Goal: Information Seeking & Learning: Check status

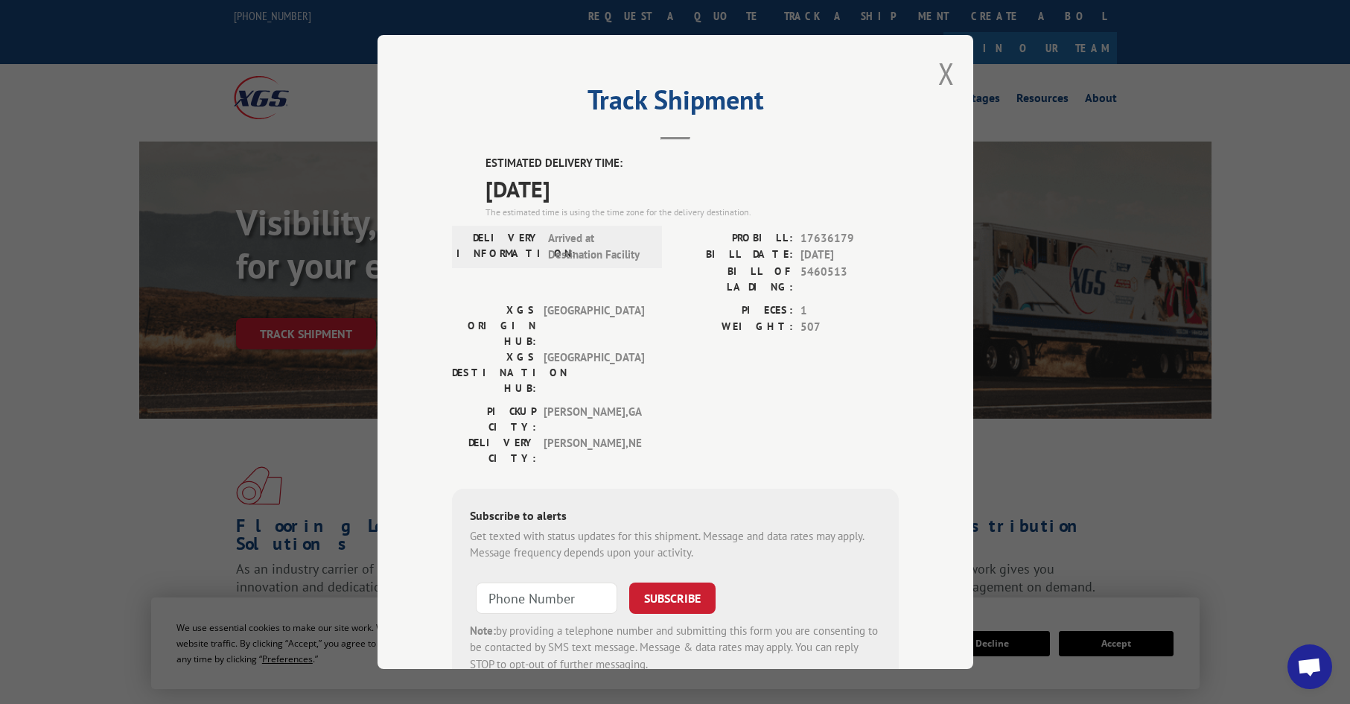
drag, startPoint x: 941, startPoint y: 78, endPoint x: 851, endPoint y: 35, distance: 99.9
click at [918, 67] on div "Track Shipment ESTIMATED DELIVERY TIME: [DATE] The estimated time is using the …" at bounding box center [676, 352] width 596 height 634
click at [938, 77] on button "Close modal" at bounding box center [946, 73] width 16 height 39
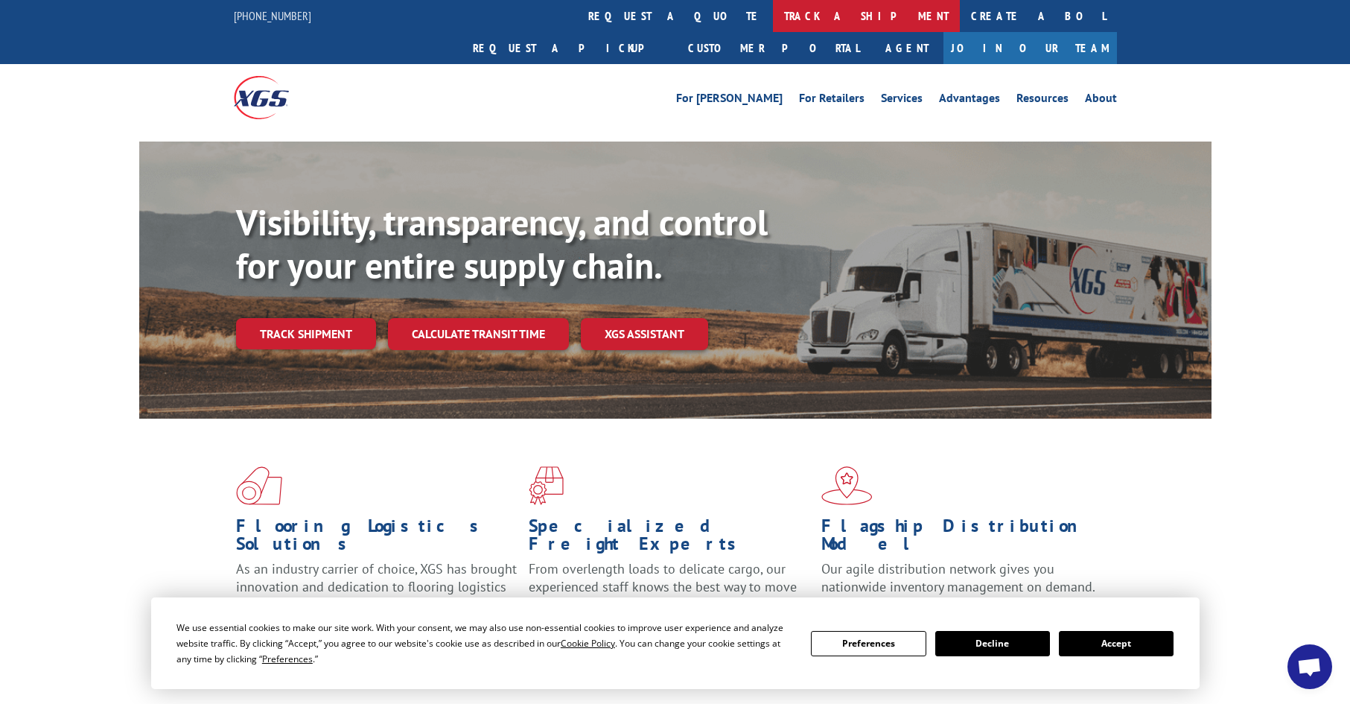
click at [773, 25] on link "track a shipment" at bounding box center [866, 16] width 187 height 32
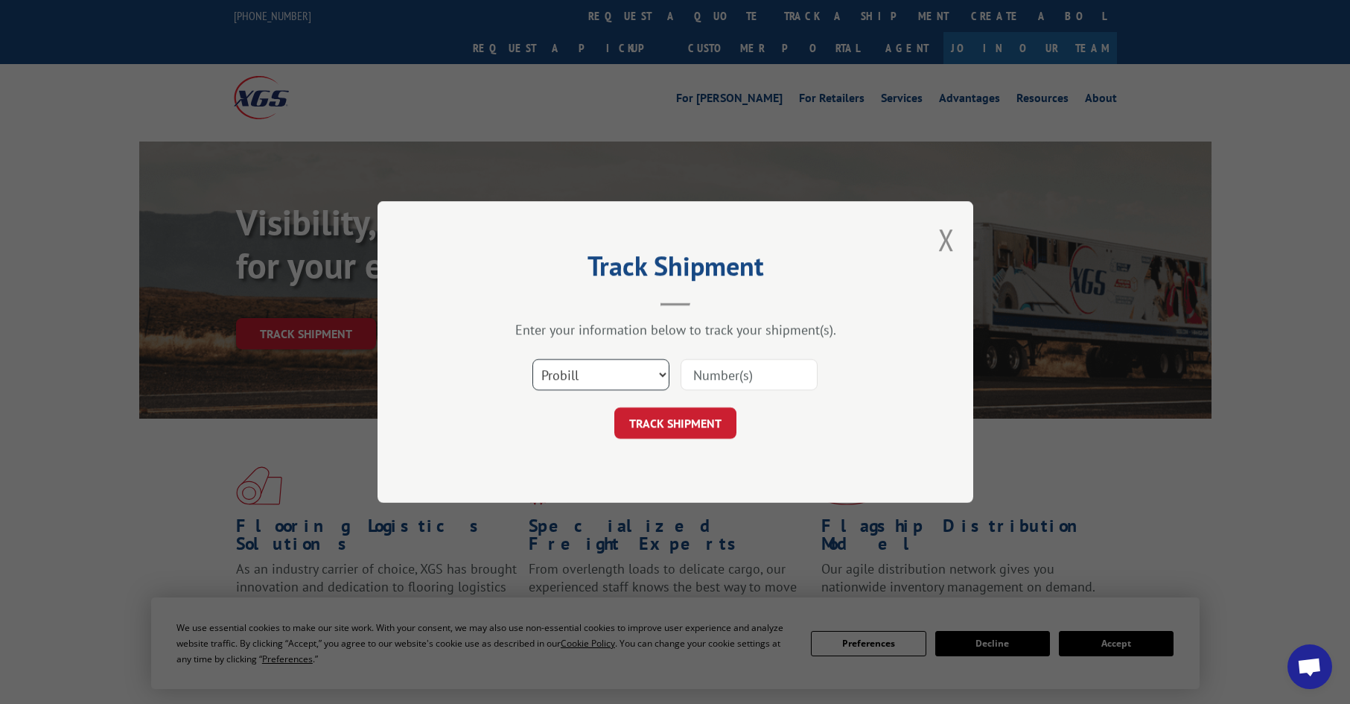
drag, startPoint x: 585, startPoint y: 367, endPoint x: 583, endPoint y: 392, distance: 25.4
click at [583, 376] on select "Select category... Probill BOL PO" at bounding box center [600, 374] width 137 height 31
select select "po"
click at [532, 359] on select "Select category... Probill BOL PO" at bounding box center [600, 374] width 137 height 31
click at [711, 375] on input at bounding box center [749, 374] width 137 height 31
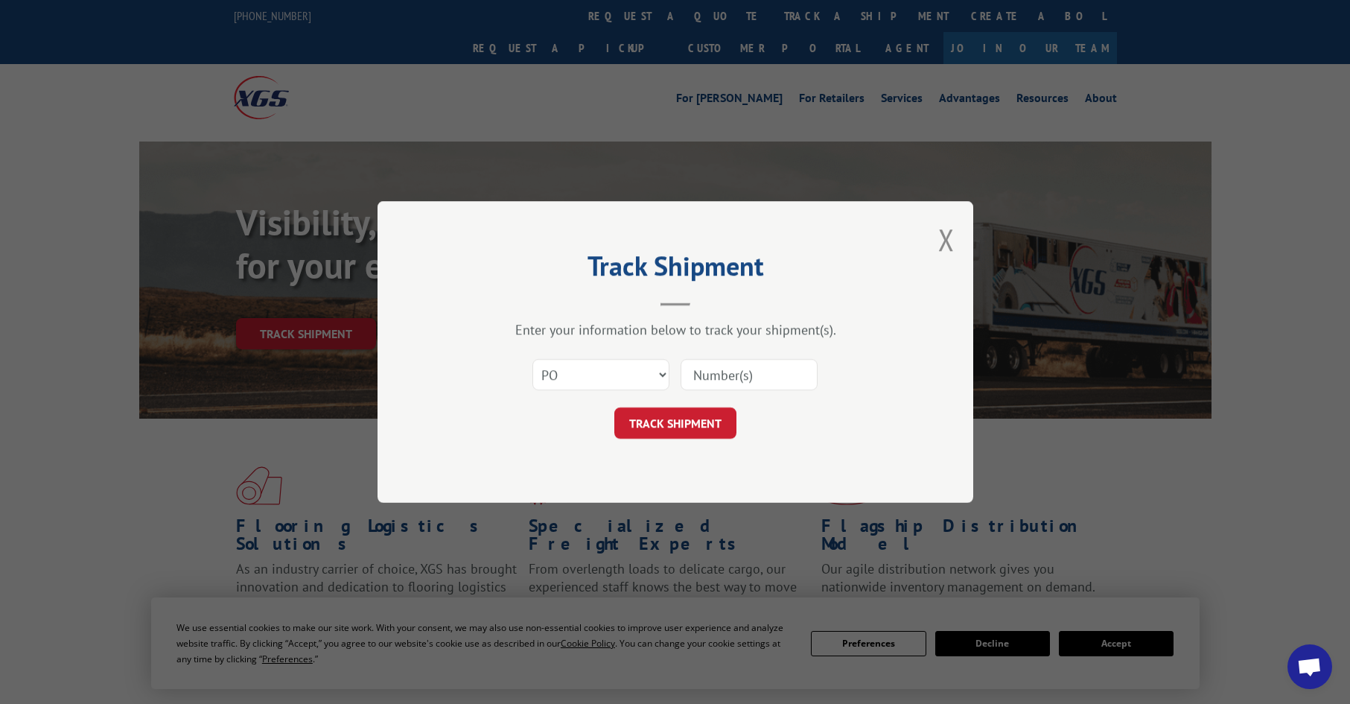
paste input "26531646"
type input "26531646"
click at [676, 424] on button "TRACK SHIPMENT" at bounding box center [675, 422] width 122 height 31
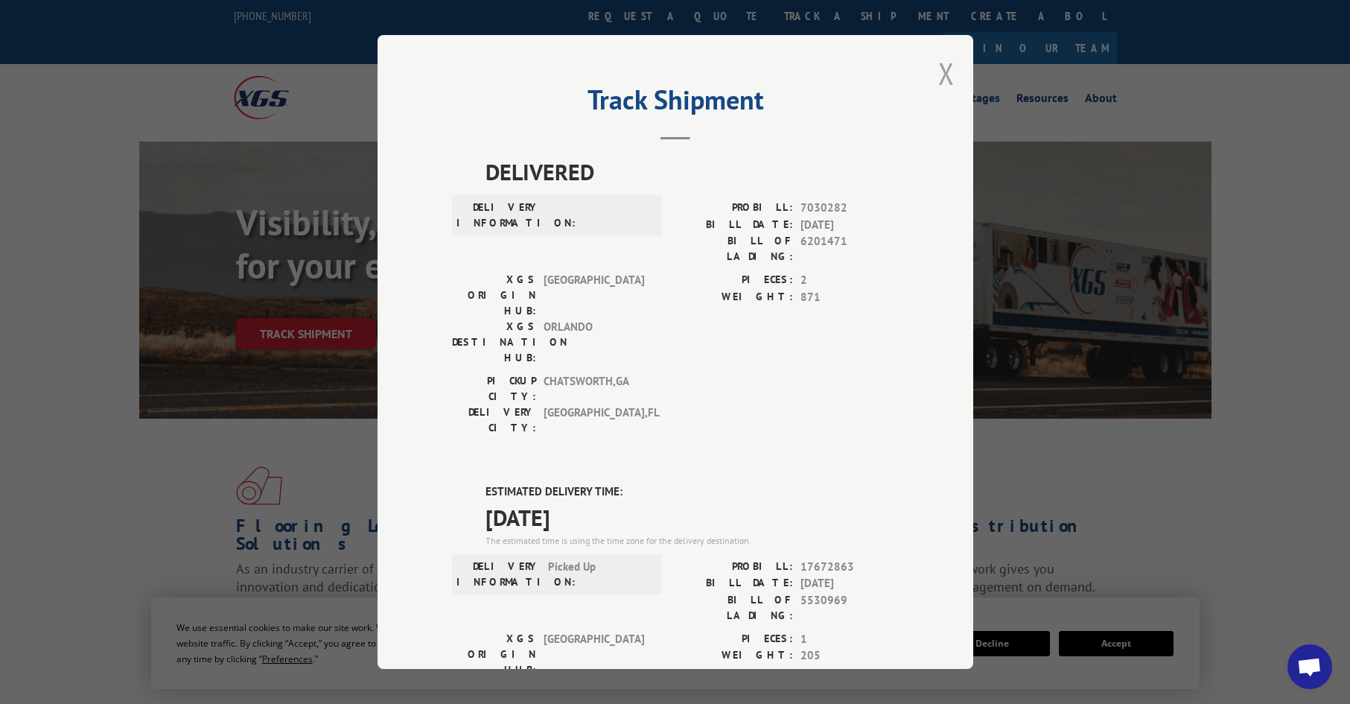
click at [938, 71] on button "Close modal" at bounding box center [946, 73] width 16 height 39
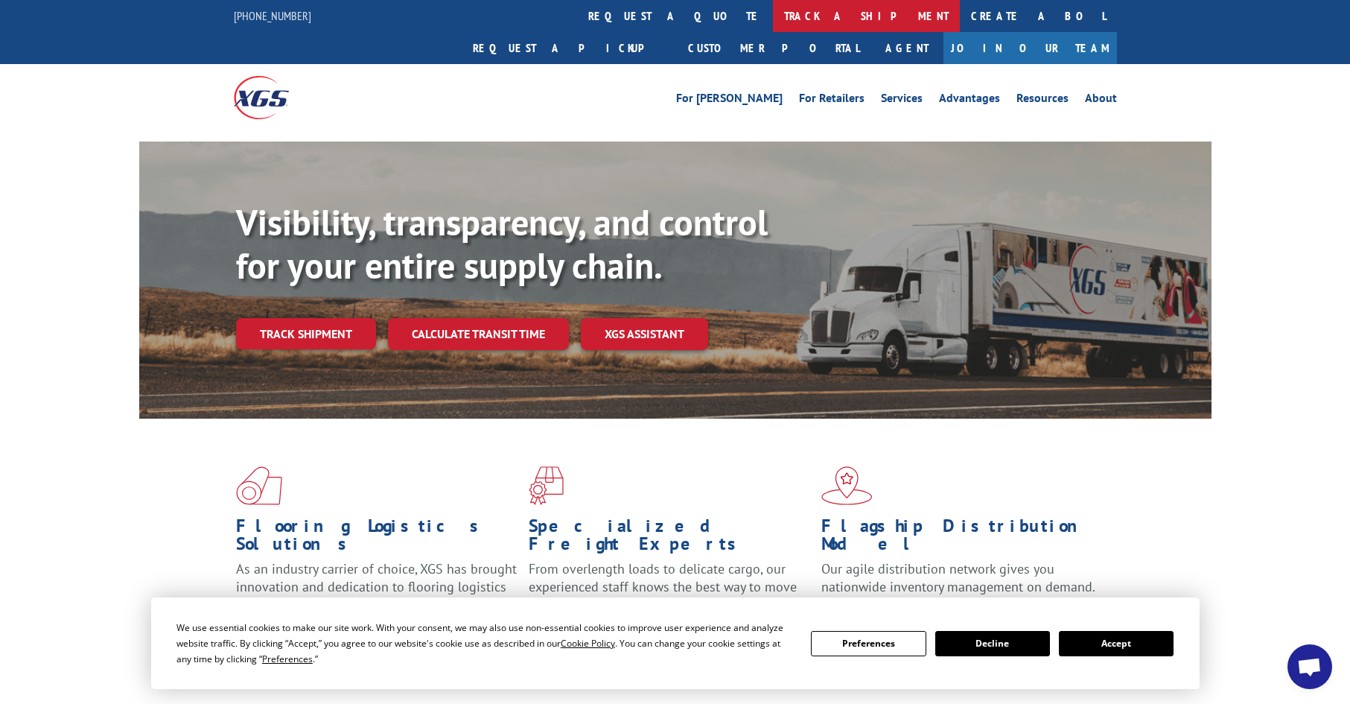
click at [773, 16] on link "track a shipment" at bounding box center [866, 16] width 187 height 32
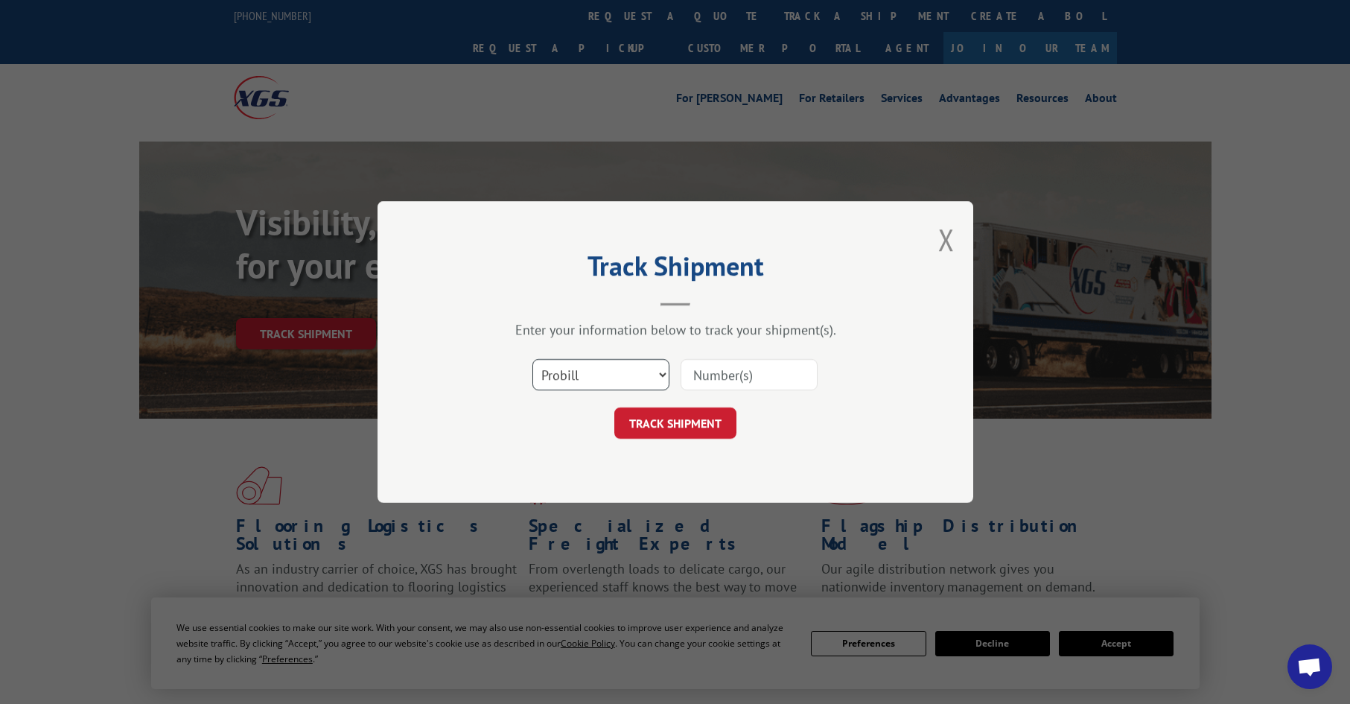
click at [576, 378] on select "Select category... Probill BOL PO" at bounding box center [600, 374] width 137 height 31
click at [532, 359] on select "Select category... Probill BOL PO" at bounding box center [600, 374] width 137 height 31
drag, startPoint x: 593, startPoint y: 380, endPoint x: 590, endPoint y: 390, distance: 9.9
click at [593, 382] on select "Select category... Probill BOL PO" at bounding box center [600, 374] width 137 height 31
select select "po"
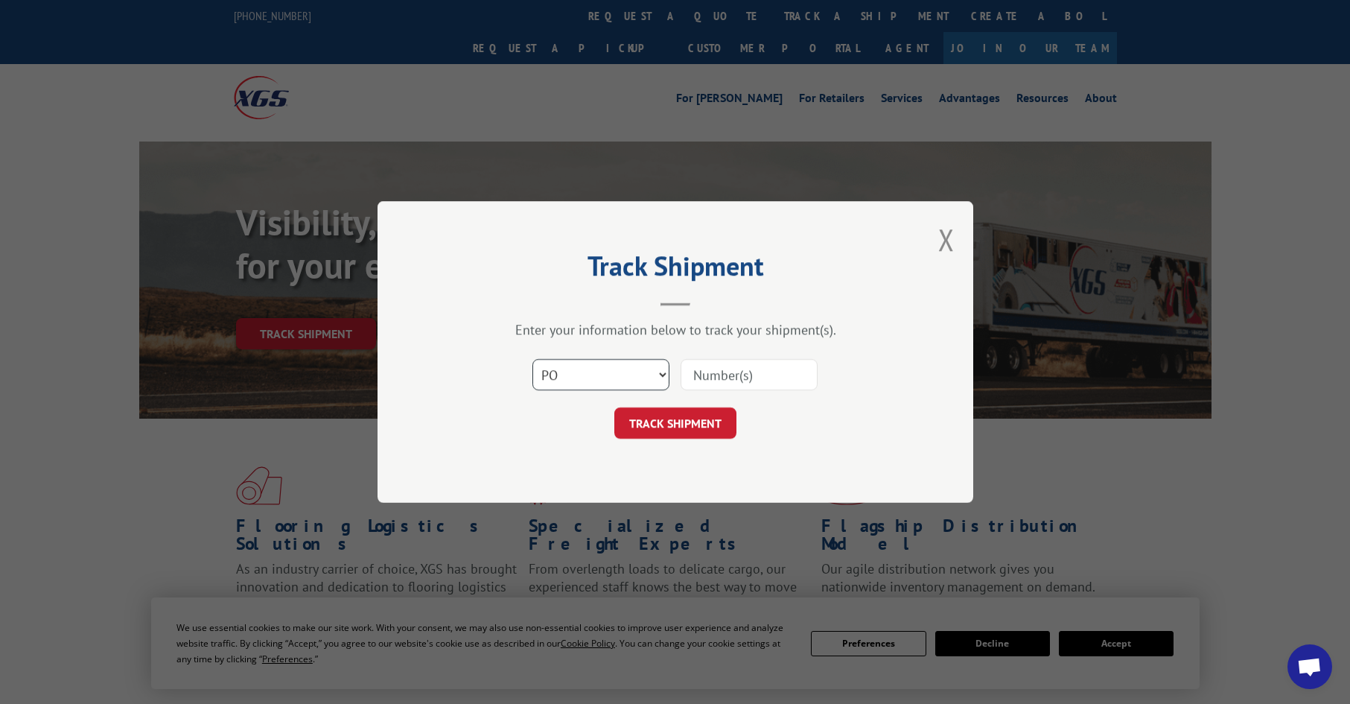
click at [532, 359] on select "Select category... Probill BOL PO" at bounding box center [600, 374] width 137 height 31
click at [730, 363] on input at bounding box center [749, 374] width 137 height 31
paste input "08503757"
type input "08503757"
click button "TRACK SHIPMENT" at bounding box center [675, 422] width 122 height 31
